Goal: Information Seeking & Learning: Check status

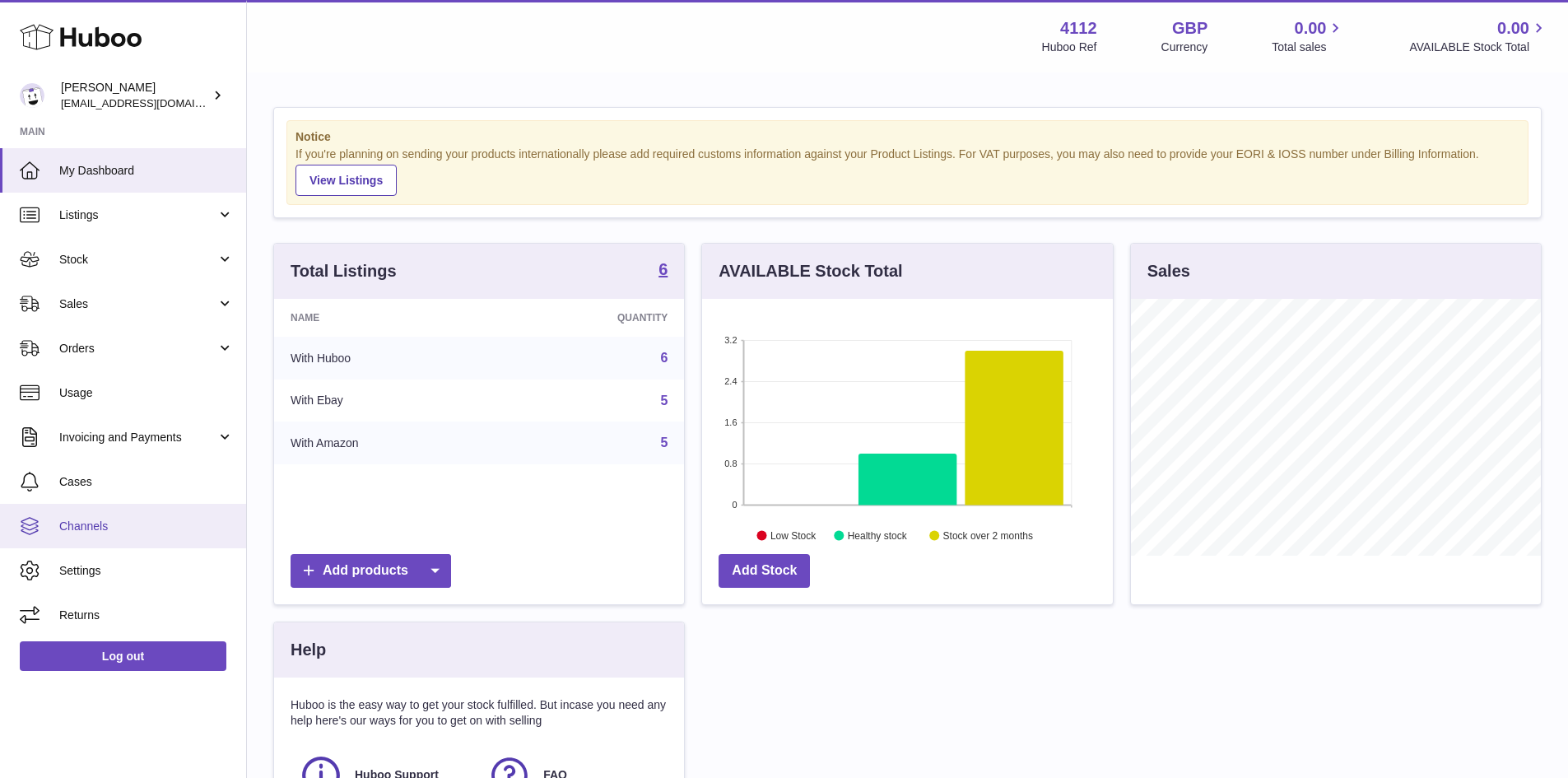
scroll to position [257, 411]
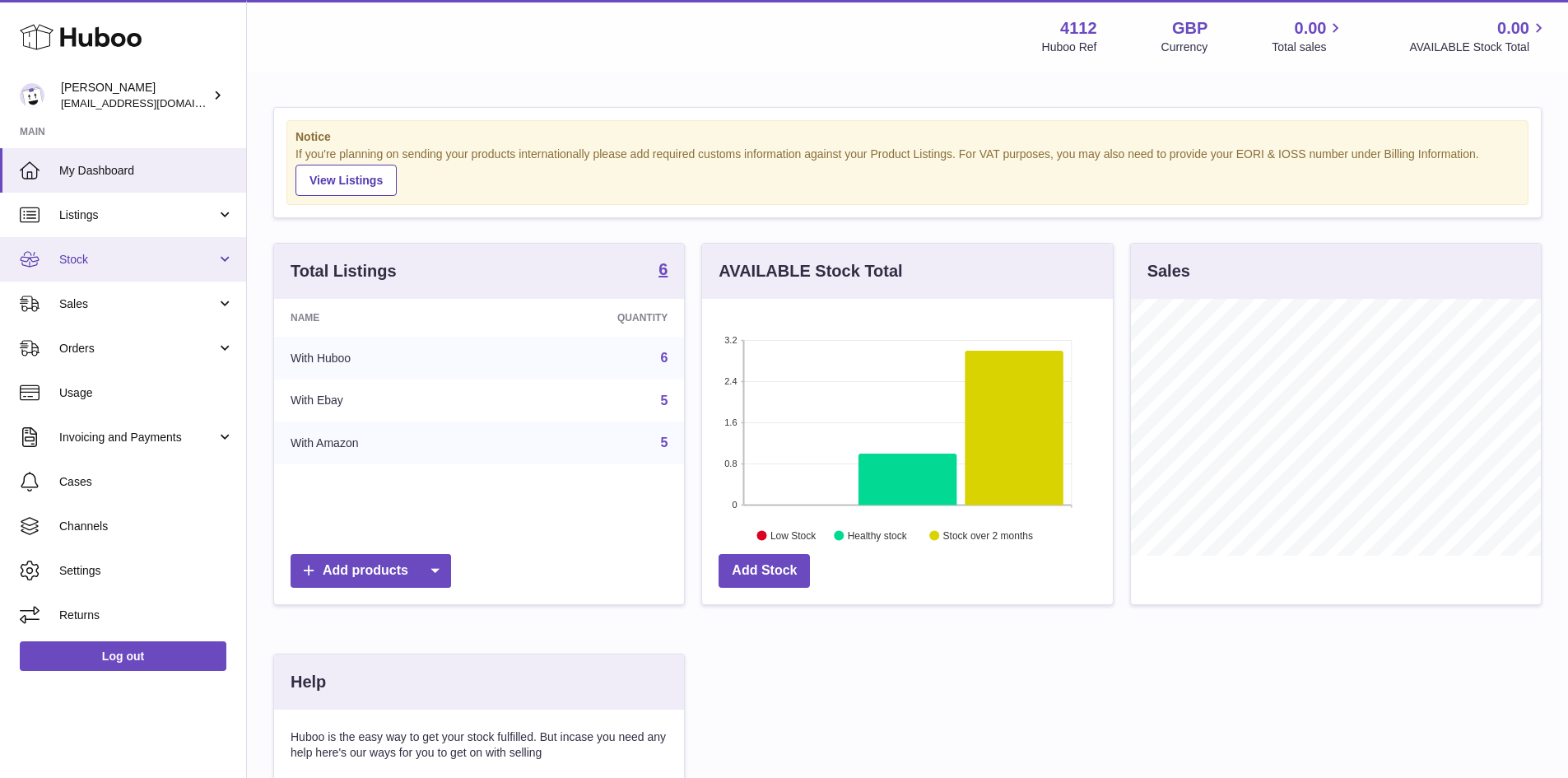
click at [89, 259] on span "Stock" at bounding box center [138, 260] width 157 height 16
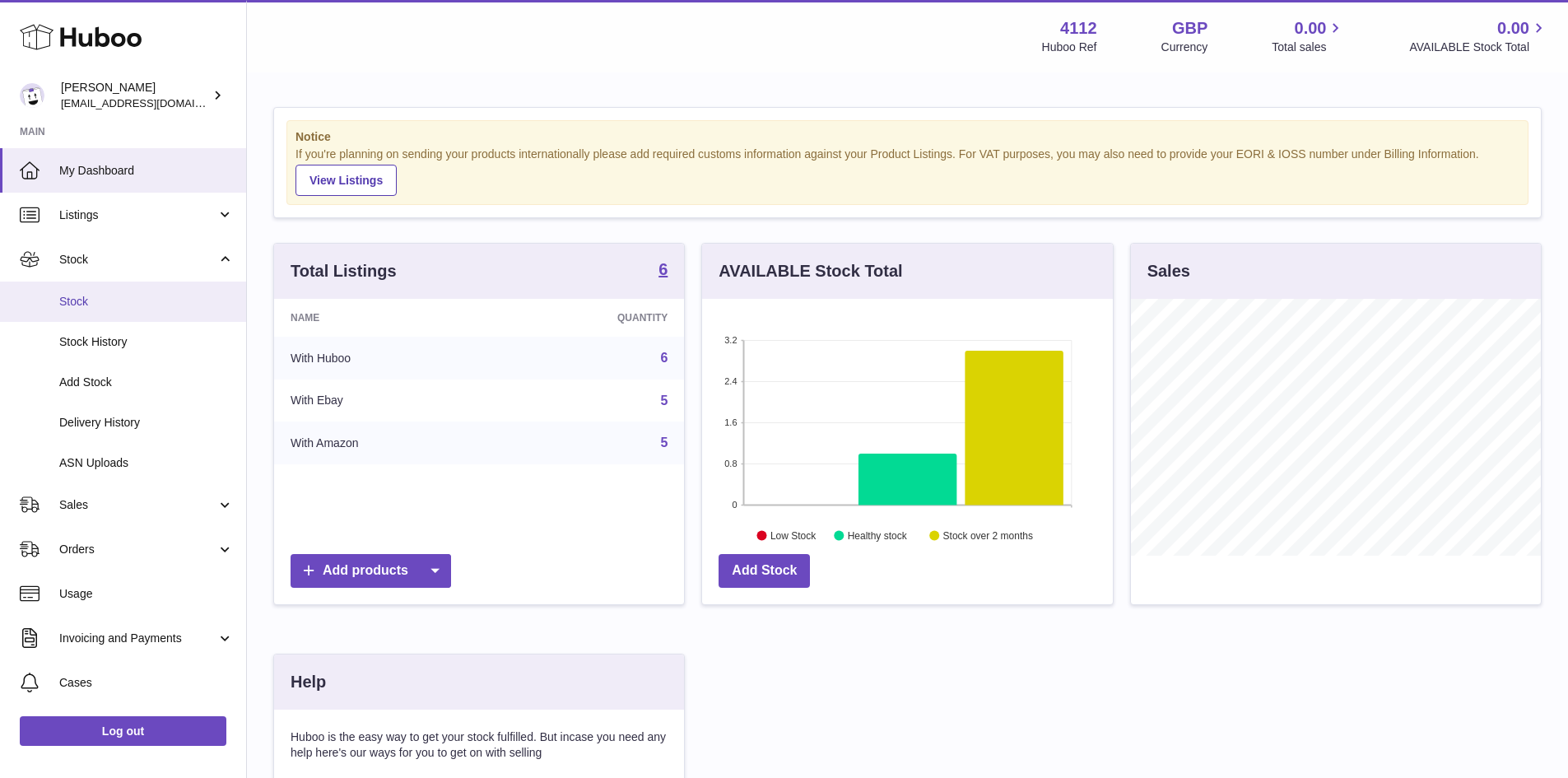
click at [79, 303] on span "Stock" at bounding box center [147, 302] width 175 height 16
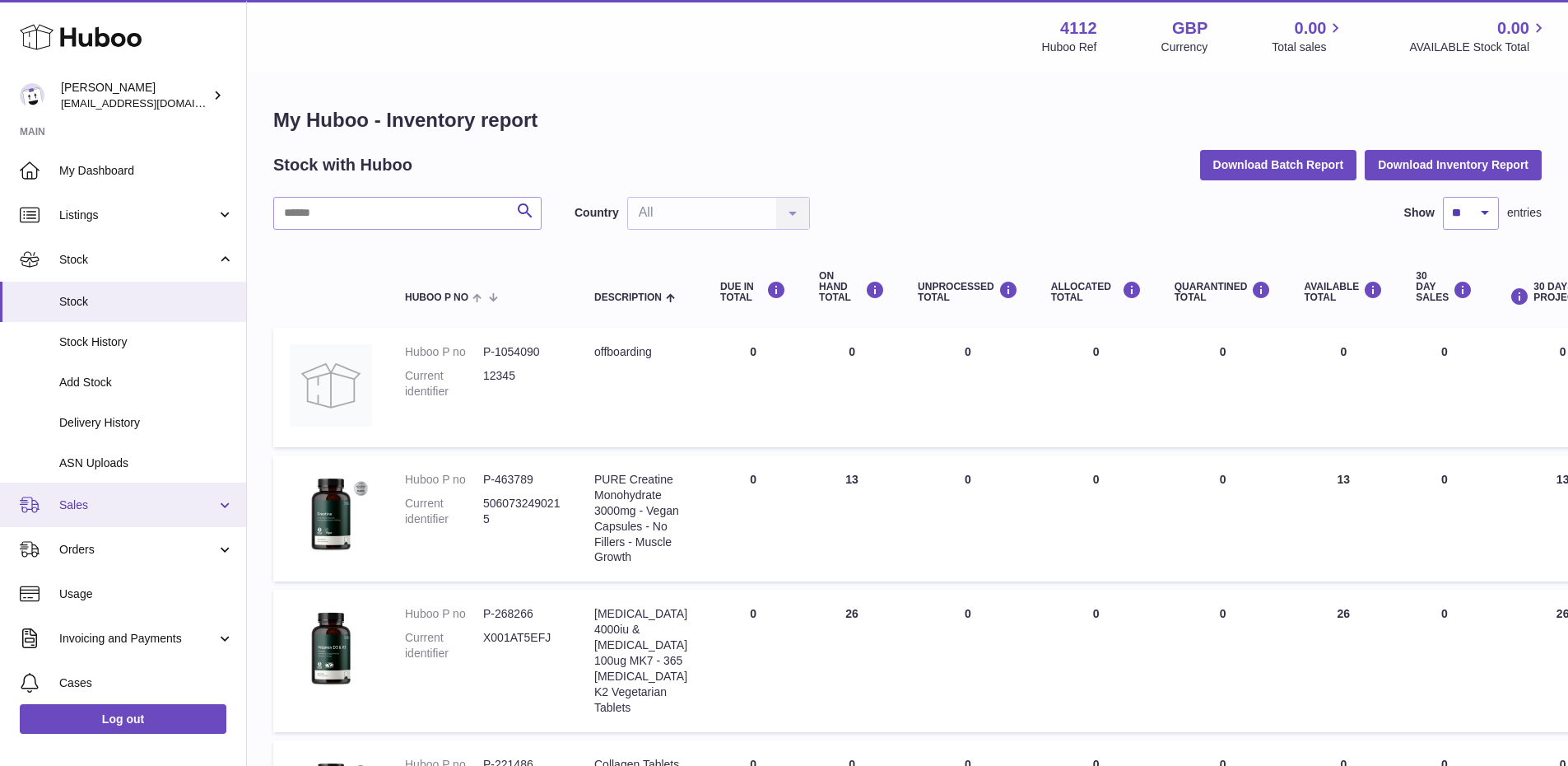
click at [92, 504] on span "Sales" at bounding box center [138, 505] width 157 height 16
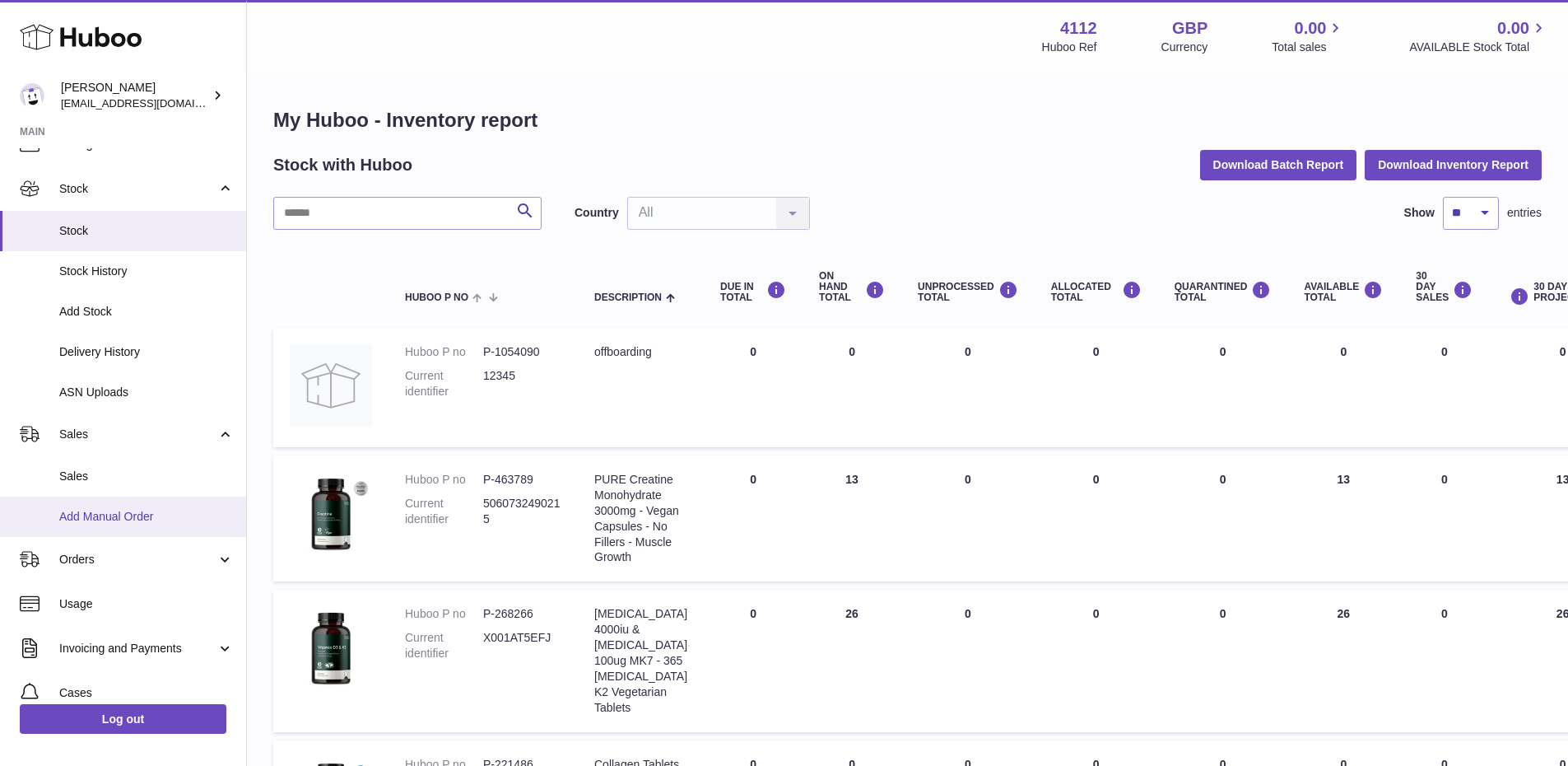
scroll to position [82, 0]
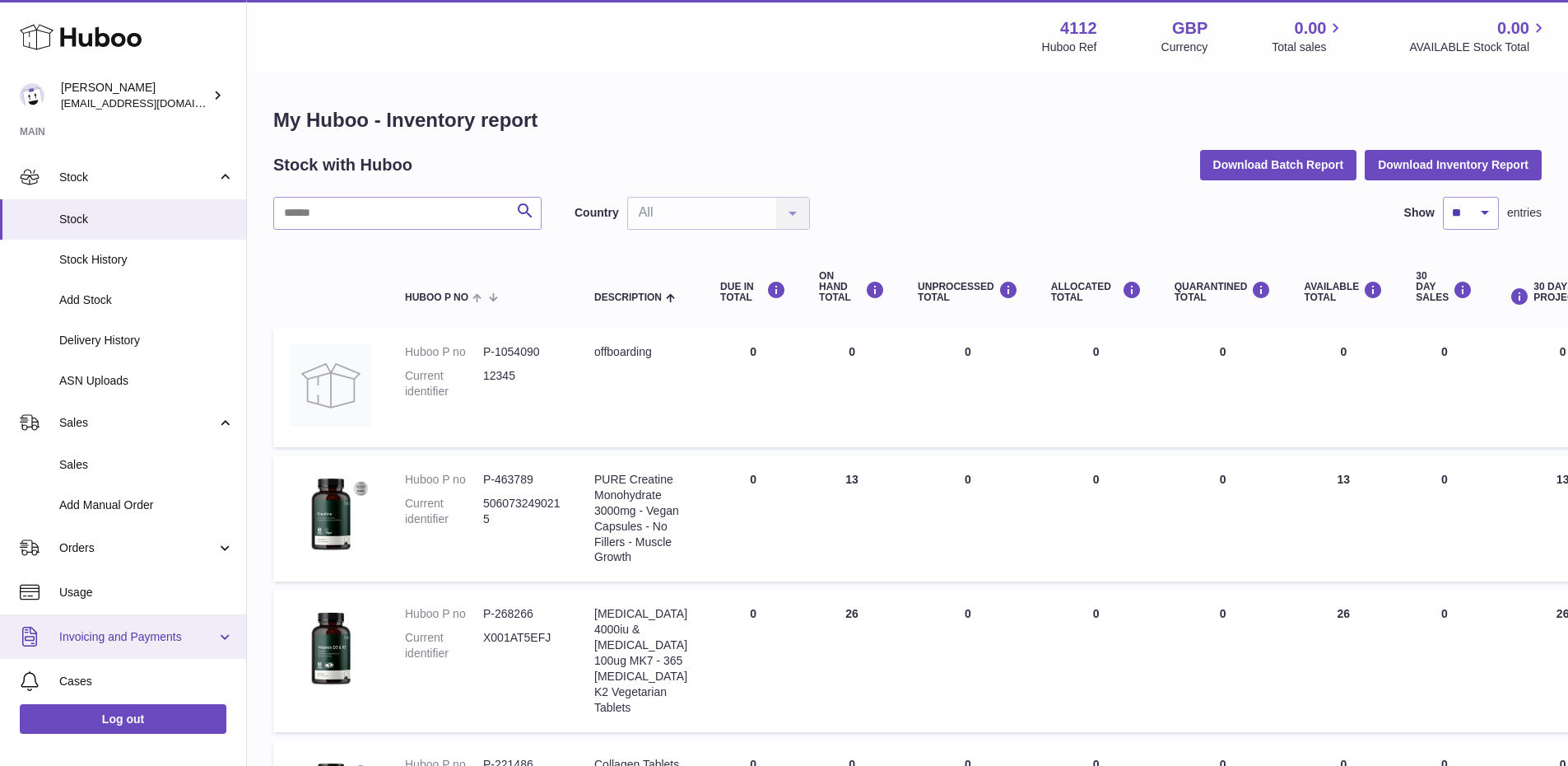
click at [121, 639] on span "Invoicing and Payments" at bounding box center [138, 637] width 157 height 16
click at [112, 642] on span "Invoicing and Payments" at bounding box center [138, 637] width 157 height 16
click at [131, 630] on span "Invoicing and Payments" at bounding box center [138, 637] width 157 height 16
click at [220, 637] on link "Invoicing and Payments" at bounding box center [123, 637] width 246 height 45
click at [84, 642] on span "Invoicing and Payments" at bounding box center [138, 637] width 157 height 16
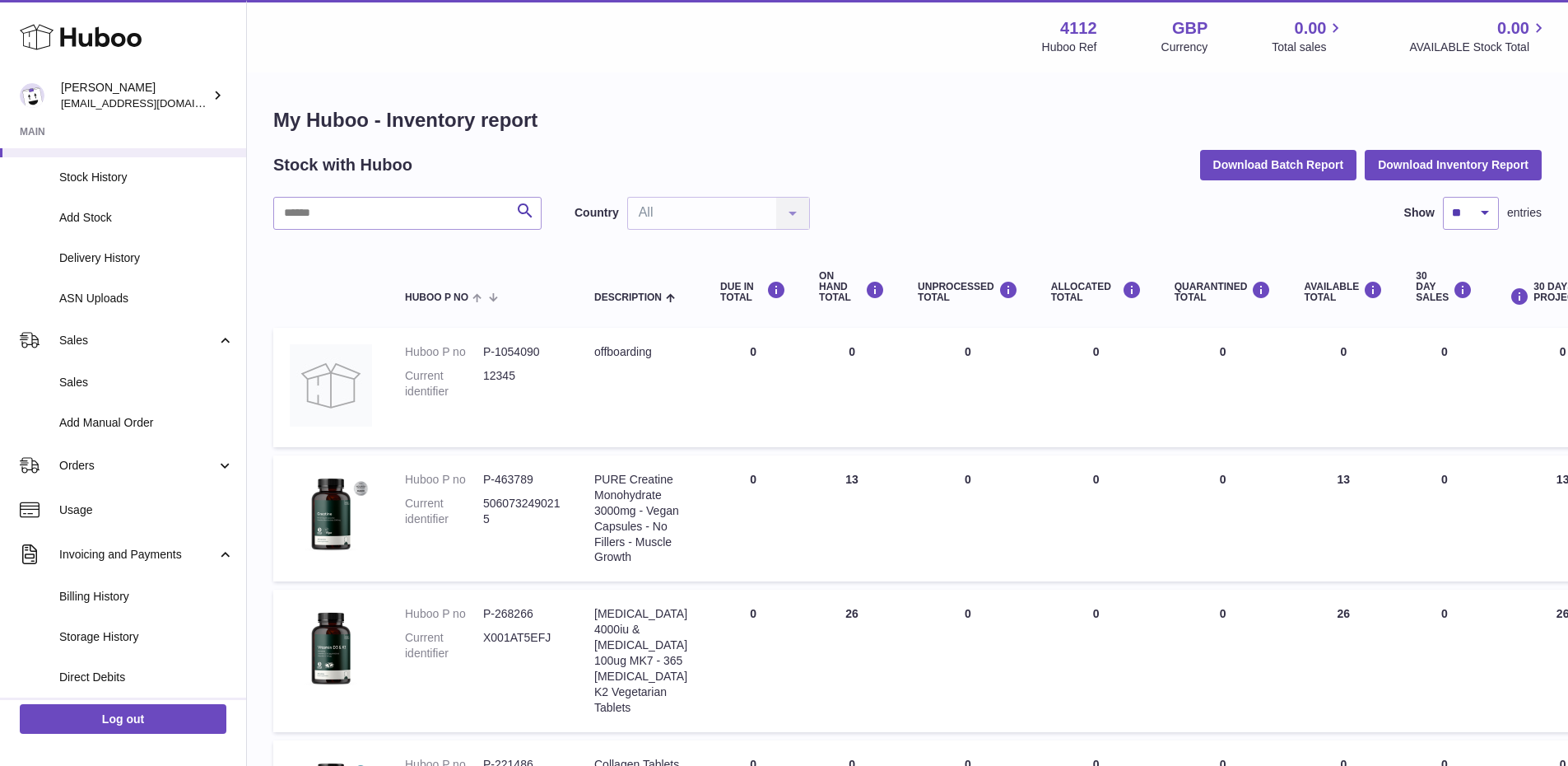
scroll to position [247, 0]
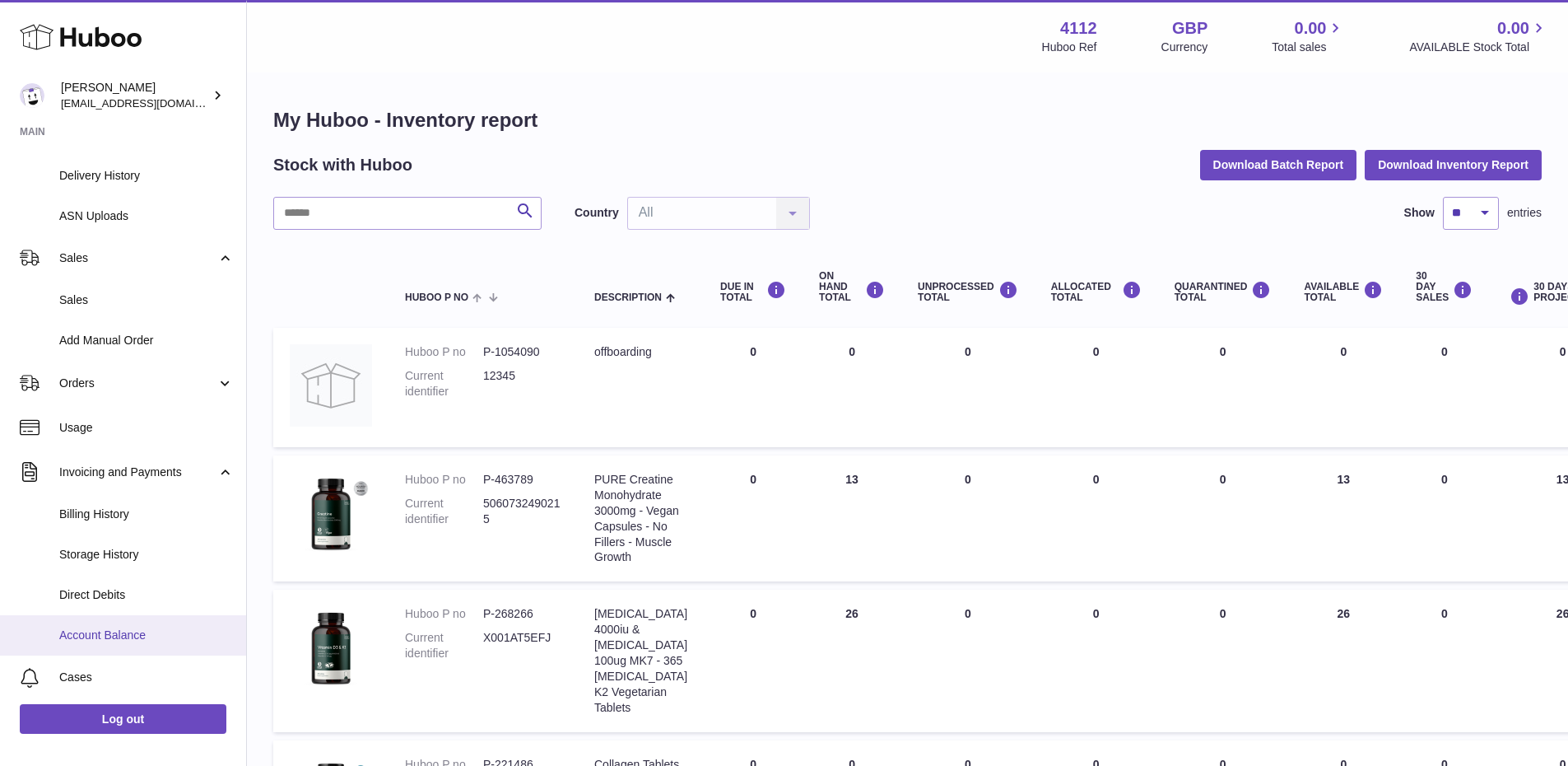
click at [116, 638] on span "Account Balance" at bounding box center [147, 636] width 175 height 16
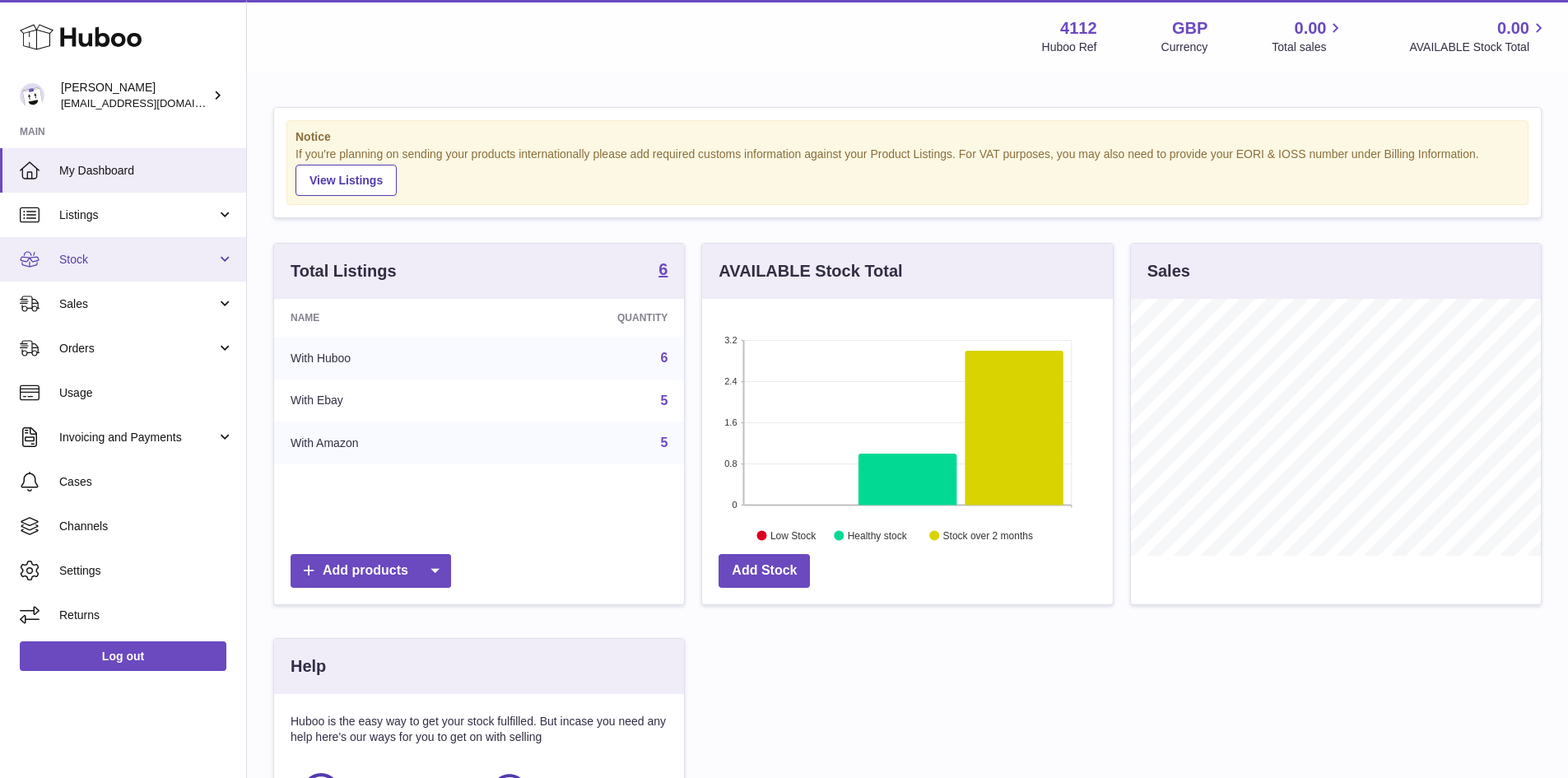
scroll to position [257, 411]
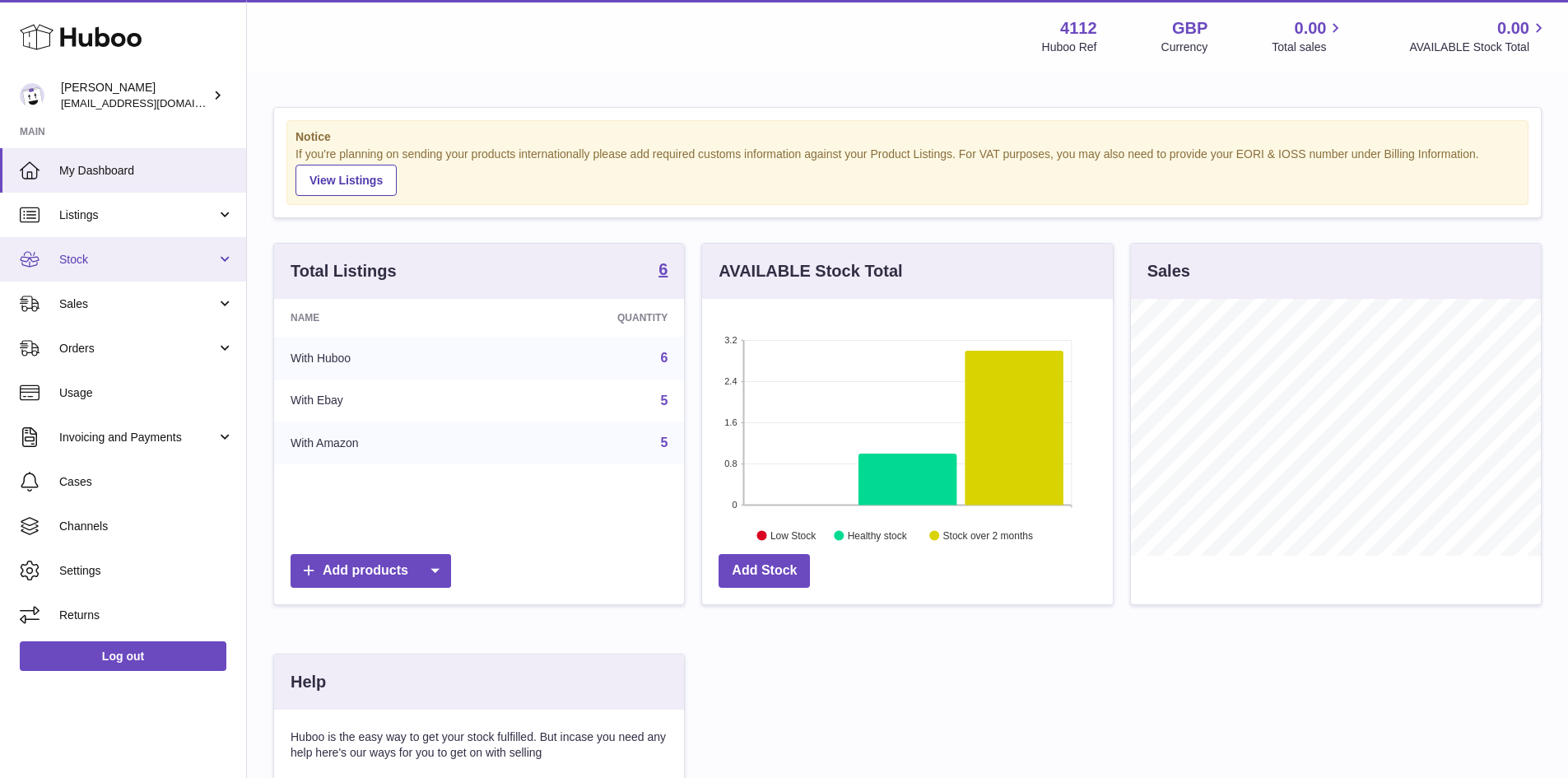
click at [85, 257] on span "Stock" at bounding box center [138, 260] width 157 height 16
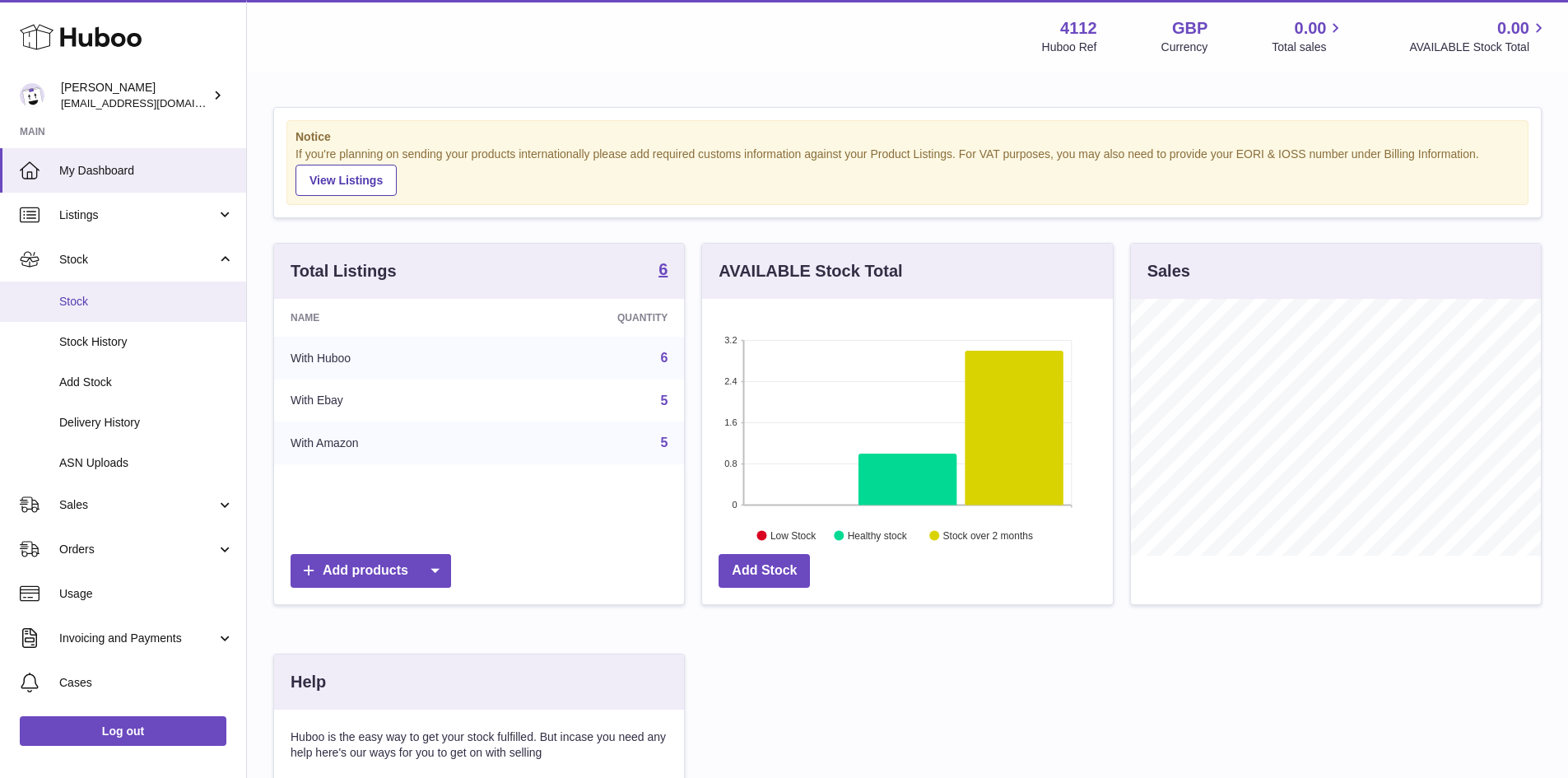
click at [150, 298] on span "Stock" at bounding box center [147, 302] width 175 height 16
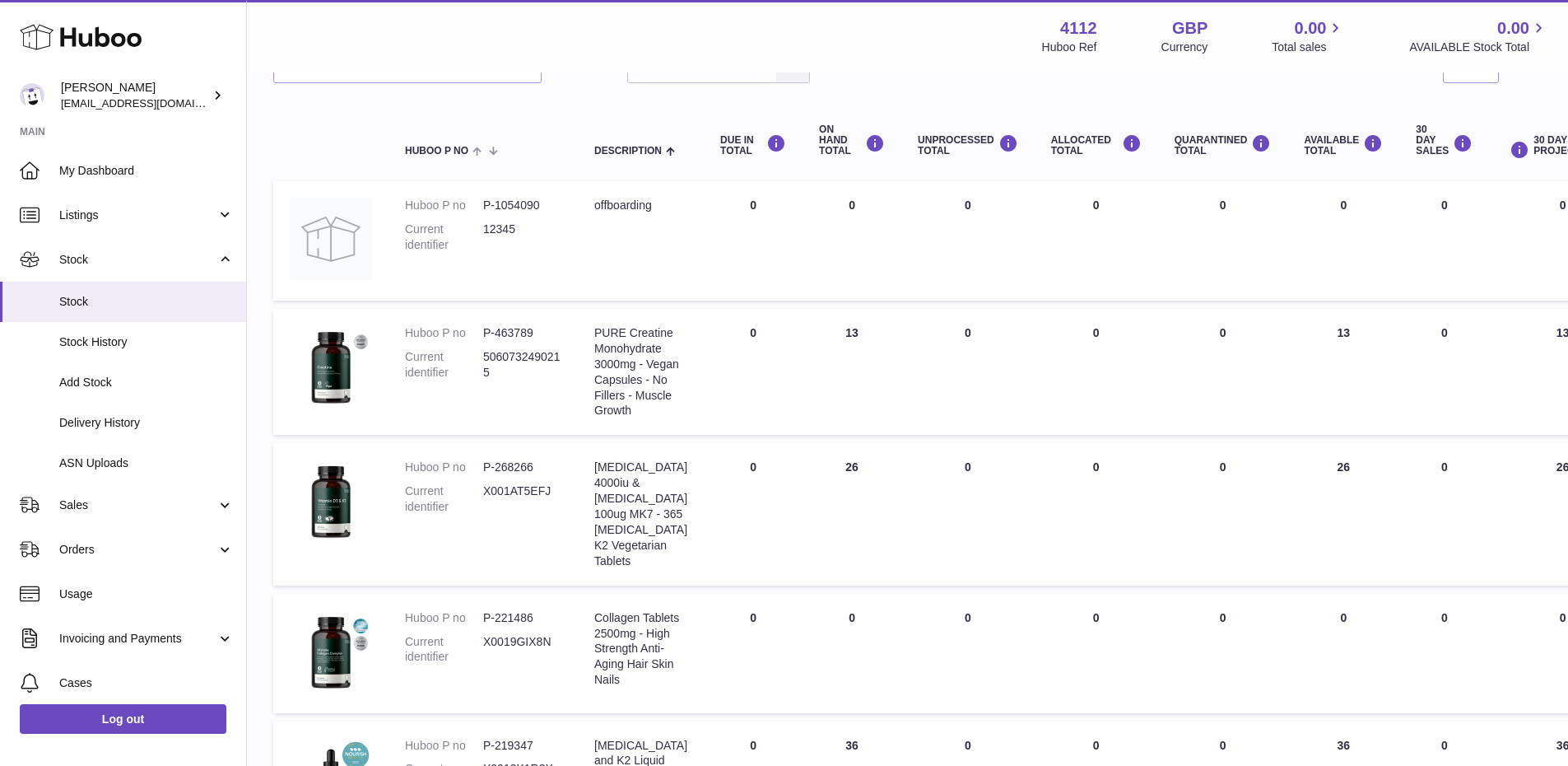
scroll to position [107, 0]
